Goal: Contribute content: Contribute content

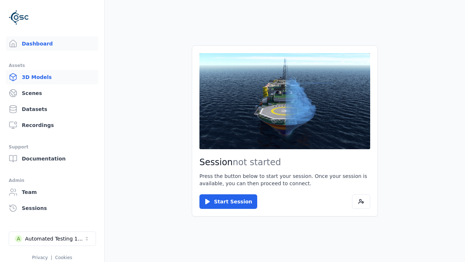
click at [52, 77] on link "3D Models" at bounding box center [52, 77] width 93 height 15
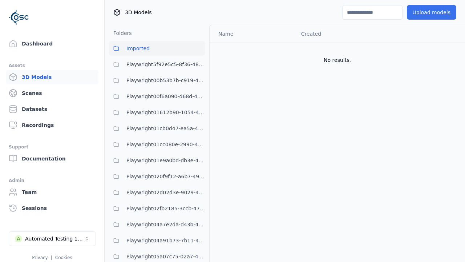
click at [431, 12] on button "Upload models" at bounding box center [431, 12] width 49 height 15
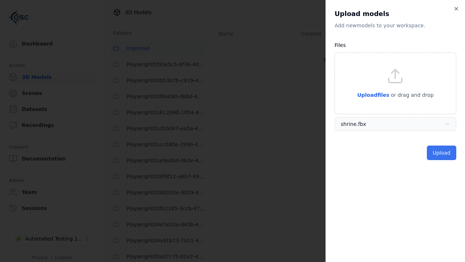
click at [441, 153] on button "Upload" at bounding box center [441, 152] width 29 height 15
